Goal: Task Accomplishment & Management: Manage account settings

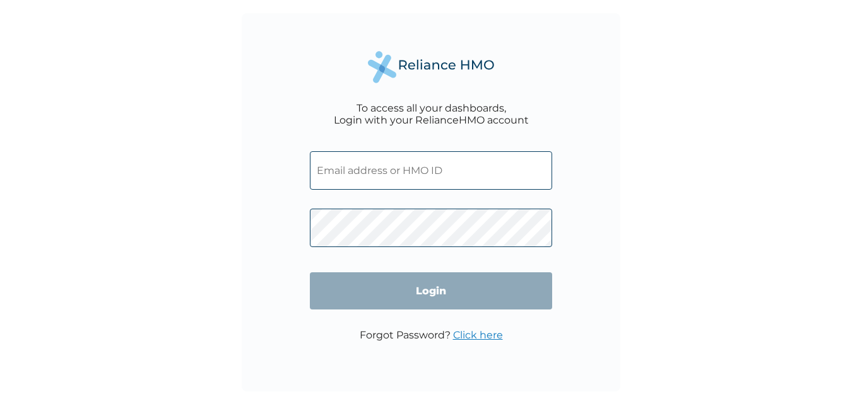
click at [422, 162] on input "text" at bounding box center [431, 170] width 242 height 38
type input "[PERSON_NAME][EMAIL_ADDRESS][PERSON_NAME][DOMAIN_NAME]"
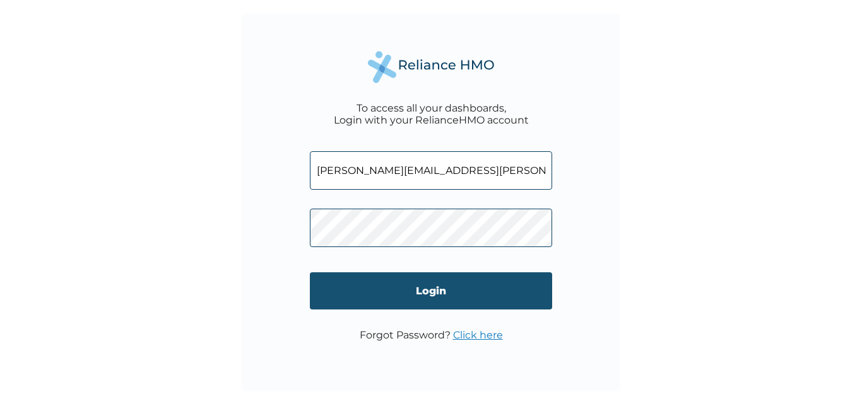
click at [466, 293] on input "Login" at bounding box center [431, 291] width 242 height 37
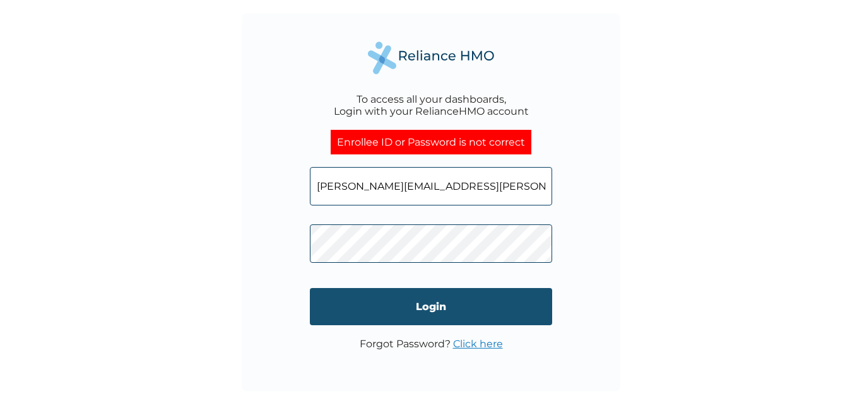
click at [355, 316] on input "Login" at bounding box center [431, 306] width 242 height 37
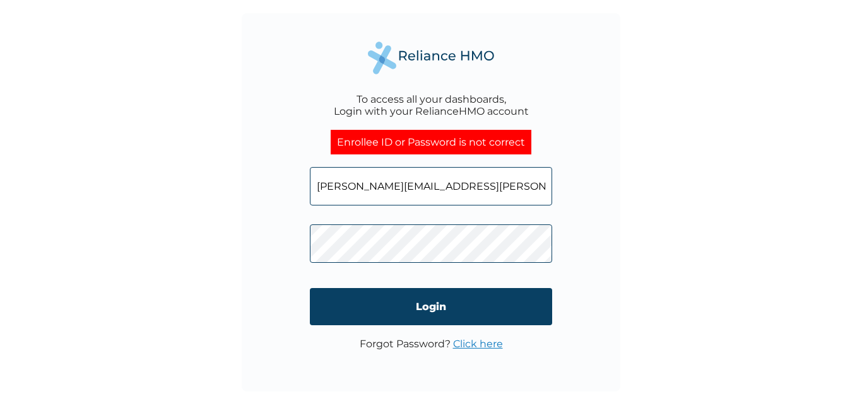
click at [280, 247] on div "To access all your dashboards, Login with your RelianceHMO account Enrollee ID …" at bounding box center [431, 202] width 379 height 379
click at [626, 293] on div "To access all your dashboards, Login with your RelianceHMO account Enrollee ID …" at bounding box center [431, 202] width 862 height 404
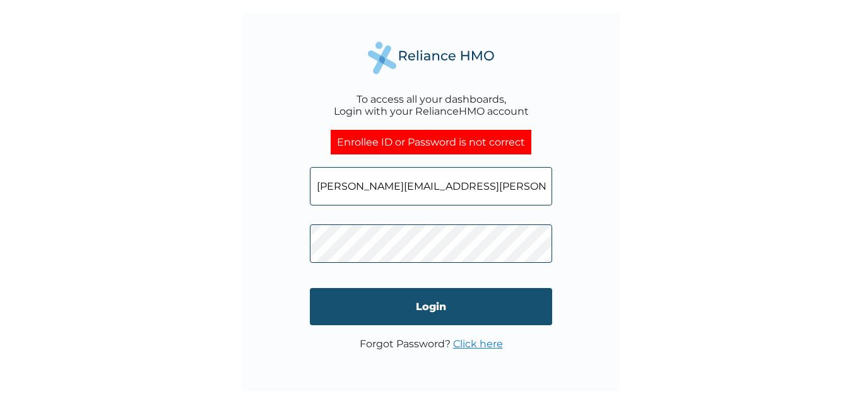
click at [441, 304] on input "Login" at bounding box center [431, 306] width 242 height 37
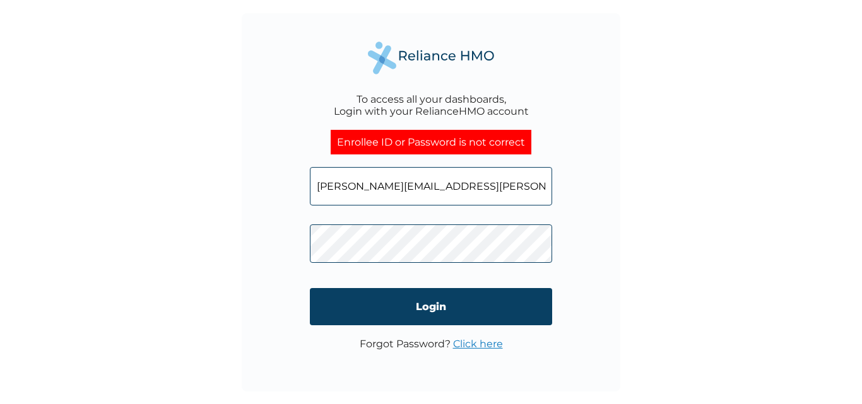
click at [271, 249] on div "To access all your dashboards, Login with your RelianceHMO account Enrollee ID …" at bounding box center [431, 202] width 379 height 379
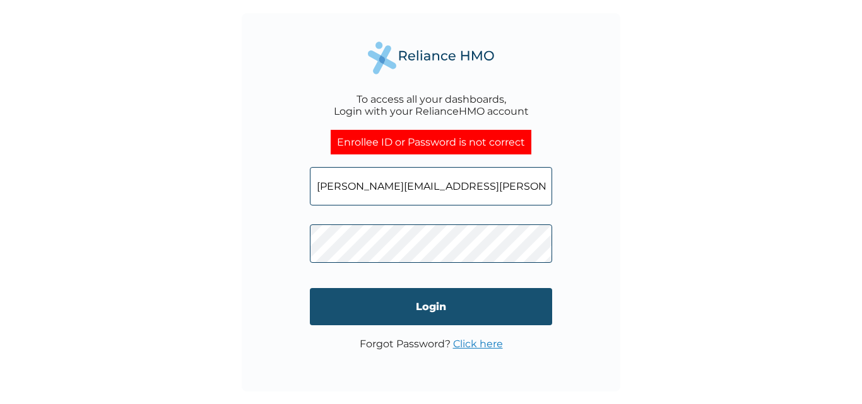
click at [358, 303] on input "Login" at bounding box center [431, 306] width 242 height 37
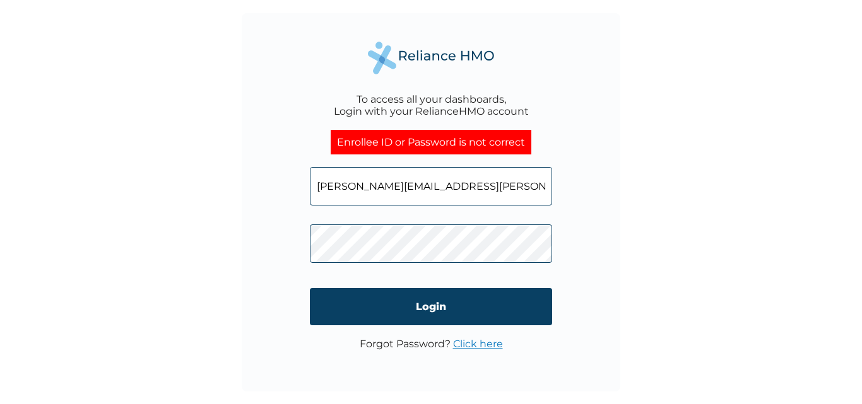
drag, startPoint x: 509, startPoint y: 191, endPoint x: 103, endPoint y: 183, distance: 405.8
click at [108, 188] on div "To access all your dashboards, Login with your RelianceHMO account Enrollee ID …" at bounding box center [431, 202] width 862 height 404
paste input "GMT/10062/A"
type input "GMT/10062/A"
click at [233, 232] on div "To access all your dashboards, Login with your RelianceHMO account Enrollee ID …" at bounding box center [431, 202] width 862 height 404
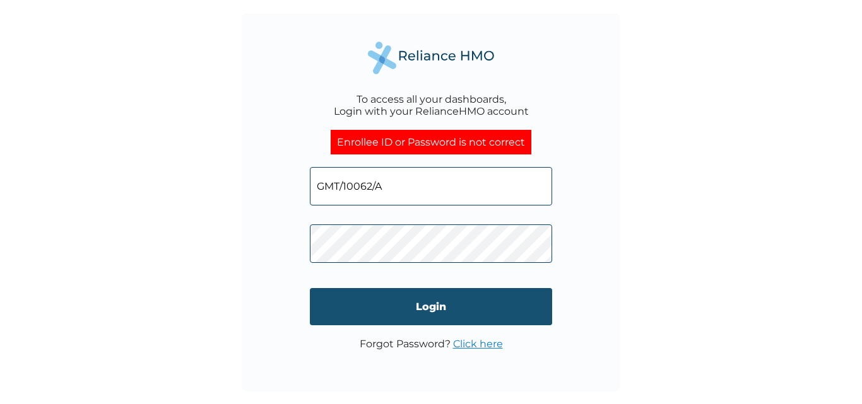
click at [329, 306] on input "Login" at bounding box center [431, 306] width 242 height 37
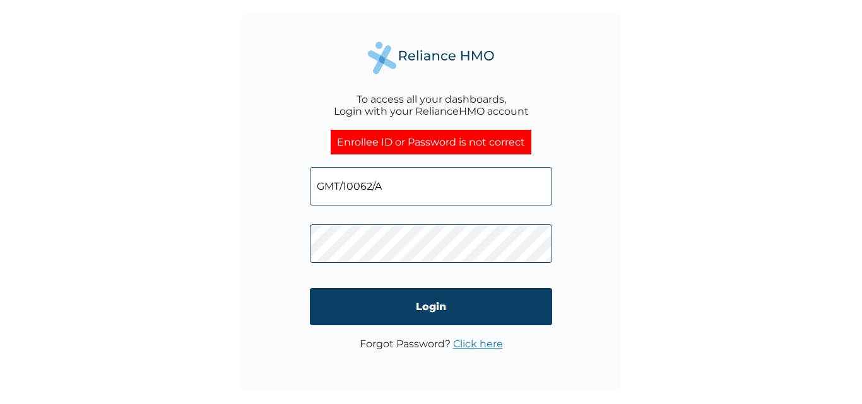
drag, startPoint x: 403, startPoint y: 194, endPoint x: 207, endPoint y: 174, distance: 196.6
click at [207, 174] on div "To access all your dashboards, Login with your RelianceHMO account Enrollee ID …" at bounding box center [431, 202] width 862 height 404
type input "[PERSON_NAME][EMAIL_ADDRESS][PERSON_NAME][DOMAIN_NAME]"
click at [275, 240] on div "To access all your dashboards, Login with your RelianceHMO account Enrollee ID …" at bounding box center [431, 202] width 379 height 379
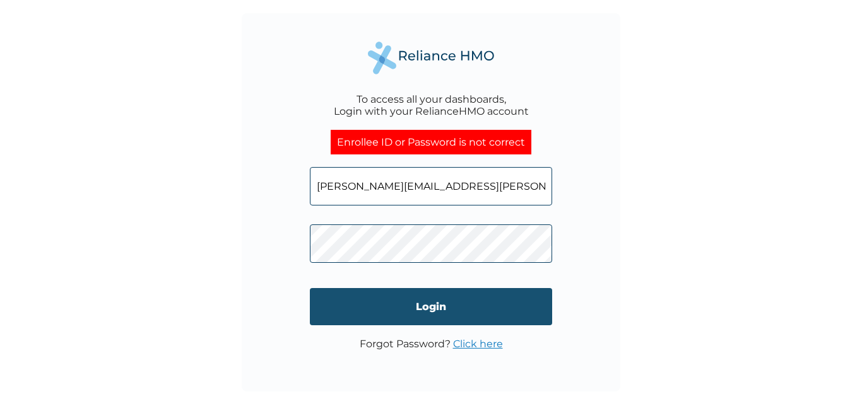
click at [351, 318] on input "Login" at bounding box center [431, 306] width 242 height 37
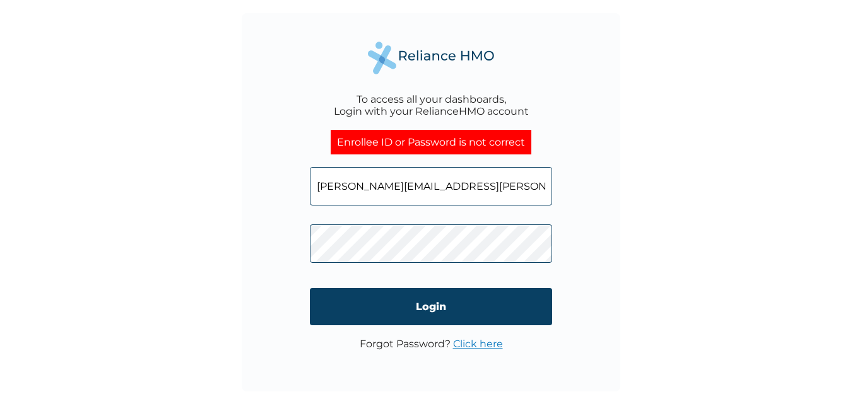
click at [409, 346] on p "Forgot Password? Click here" at bounding box center [431, 344] width 143 height 12
click at [468, 346] on link "Click here" at bounding box center [478, 344] width 50 height 12
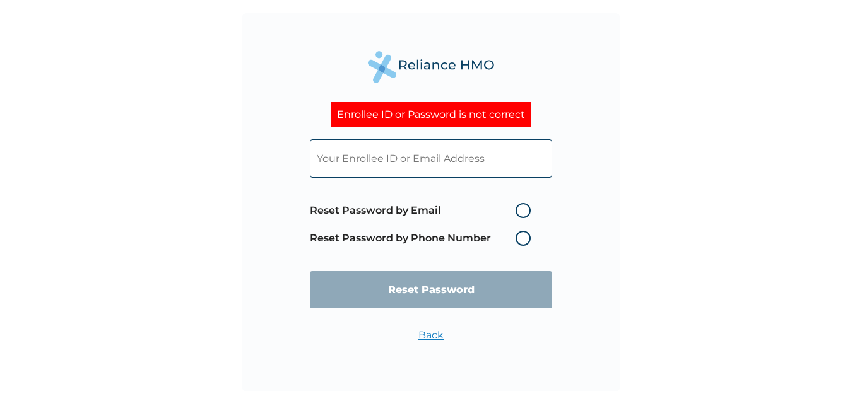
click at [521, 210] on label "Reset Password by Email" at bounding box center [423, 210] width 227 height 15
click at [518, 210] on input "Reset Password by Email" at bounding box center [508, 211] width 20 height 20
radio input "true"
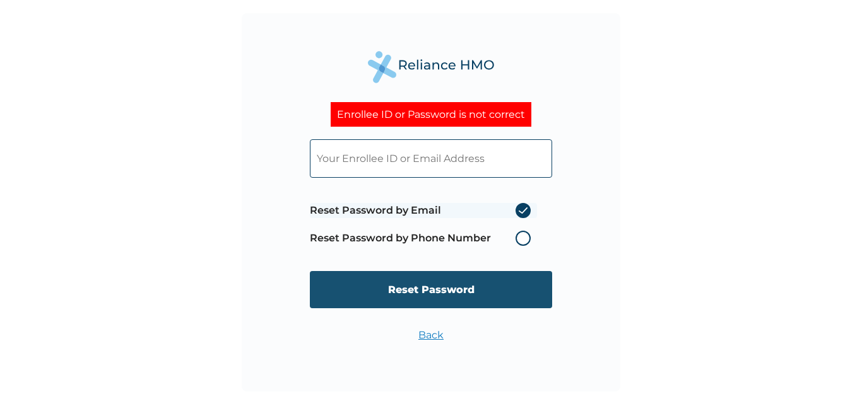
click at [438, 288] on input "Reset Password" at bounding box center [431, 289] width 242 height 37
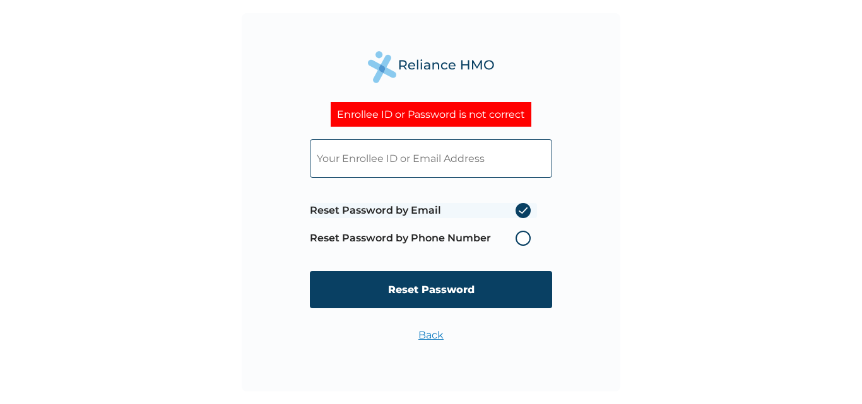
click at [350, 155] on input "text" at bounding box center [431, 158] width 242 height 38
type input "[PERSON_NAME][EMAIL_ADDRESS][PERSON_NAME][DOMAIN_NAME]"
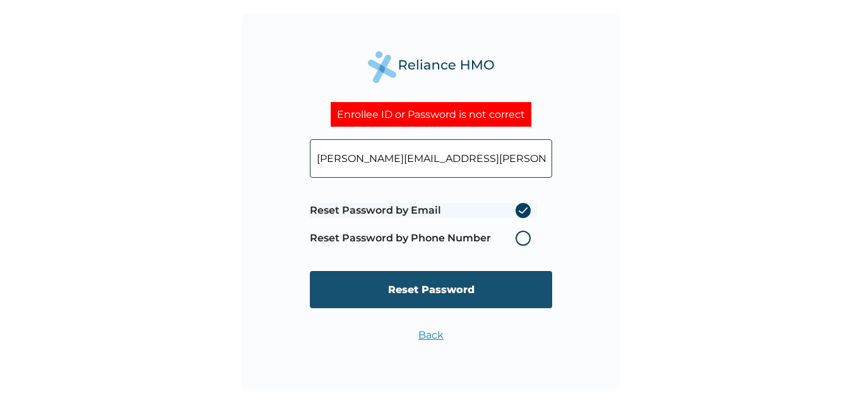
click at [443, 283] on input "Reset Password" at bounding box center [431, 289] width 242 height 37
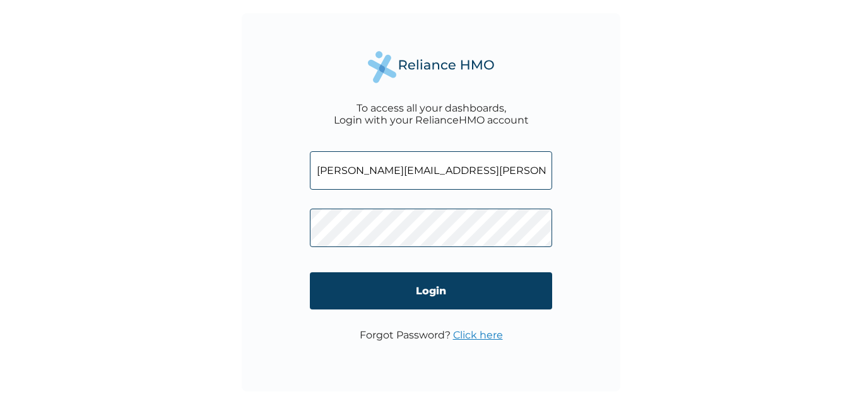
click at [474, 336] on link "Click here" at bounding box center [478, 335] width 50 height 12
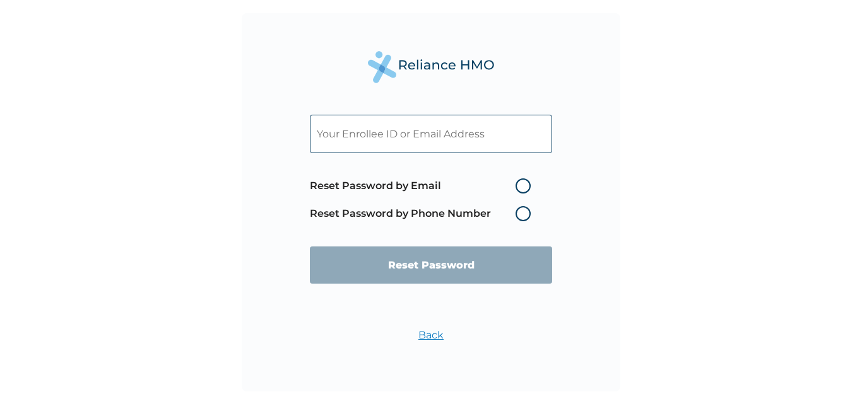
click at [525, 185] on label "Reset Password by Email" at bounding box center [423, 186] width 227 height 15
click at [518, 185] on input "Reset Password by Email" at bounding box center [508, 186] width 20 height 20
radio input "true"
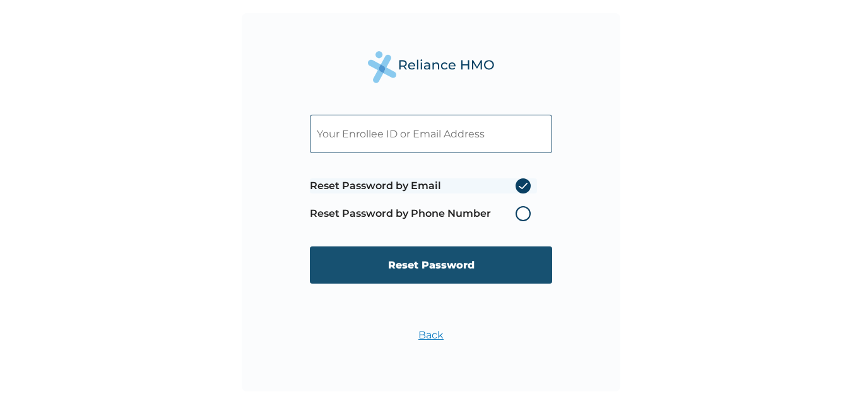
click at [425, 266] on input "Reset Password" at bounding box center [431, 265] width 242 height 37
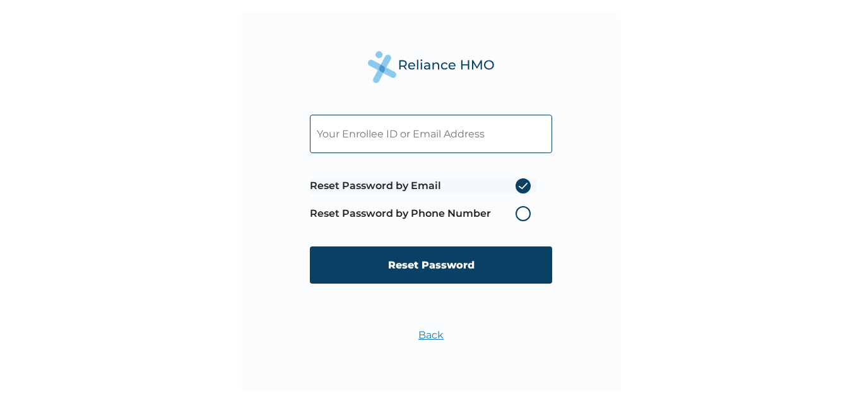
click at [389, 133] on input "text" at bounding box center [431, 134] width 242 height 38
type input "[PERSON_NAME][EMAIL_ADDRESS][PERSON_NAME][DOMAIN_NAME]"
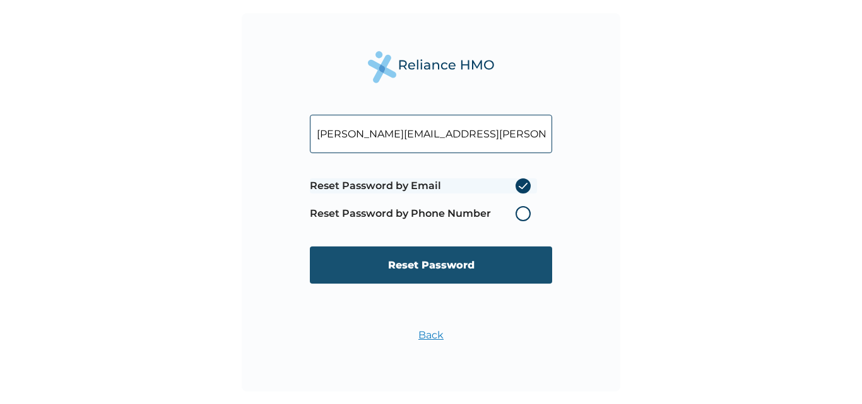
click at [437, 264] on input "Reset Password" at bounding box center [431, 265] width 242 height 37
